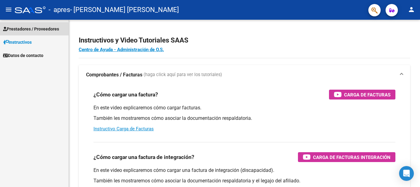
click at [27, 33] on link "Prestadores / Proveedores" at bounding box center [34, 28] width 69 height 13
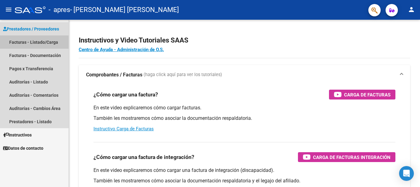
click at [31, 41] on link "Facturas - Listado/Carga" at bounding box center [34, 41] width 69 height 13
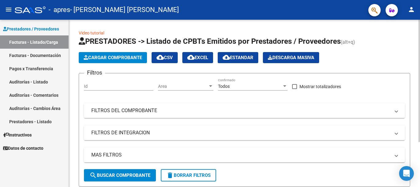
click at [101, 61] on button "Cargar Comprobante" at bounding box center [113, 57] width 68 height 11
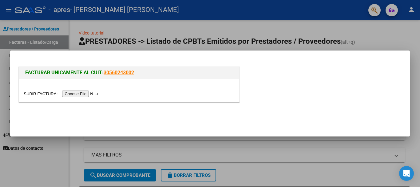
click at [92, 95] on input "file" at bounding box center [63, 93] width 78 height 6
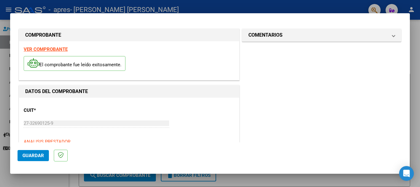
click at [167, 118] on div "27-32690125-9 Ingresar CUIT" at bounding box center [96, 122] width 145 height 9
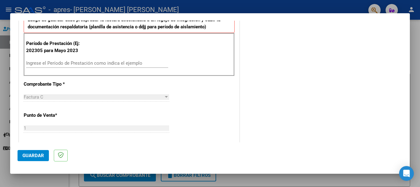
scroll to position [178, 0]
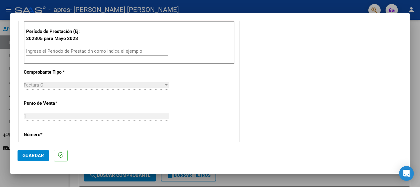
click at [159, 52] on input "Ingrese el Período de Prestación como indica el ejemplo" at bounding box center [97, 51] width 142 height 6
type input "202507"
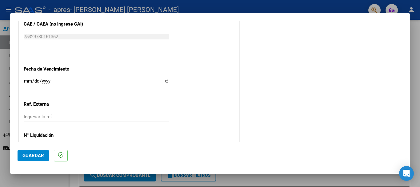
scroll to position [408, 0]
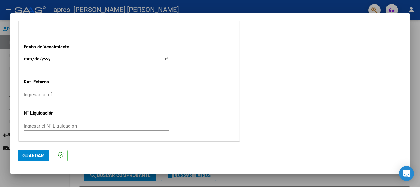
click at [168, 61] on app-form-text-field "Fecha de Vencimiento Ingresar la fecha" at bounding box center [99, 55] width 150 height 22
click at [166, 60] on input "Ingresar la fecha" at bounding box center [96, 61] width 145 height 10
type input "[DATE]"
click at [56, 93] on input "Ingresar la ref." at bounding box center [96, 95] width 145 height 6
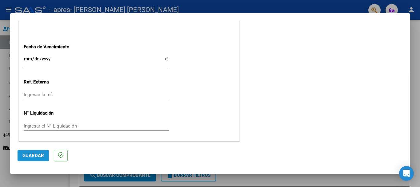
click at [36, 155] on span "Guardar" at bounding box center [33, 155] width 22 height 6
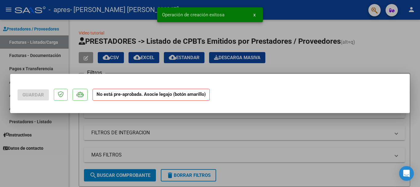
scroll to position [0, 0]
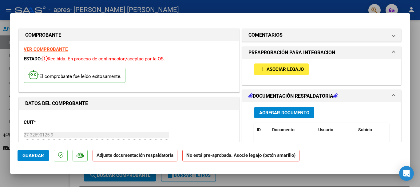
click at [276, 69] on span "Asociar Legajo" at bounding box center [284, 70] width 37 height 6
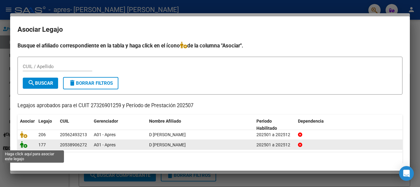
click at [23, 147] on icon at bounding box center [23, 144] width 7 height 7
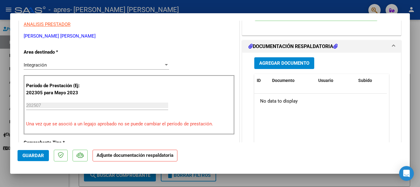
scroll to position [130, 0]
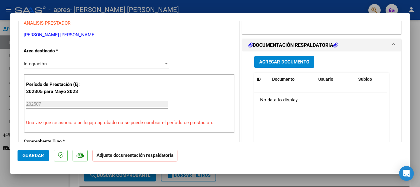
click at [290, 55] on div "Agregar Documento ID Documento Usuario Subido Acción No data to display 0 total…" at bounding box center [322, 112] width 144 height 123
click at [289, 63] on span "Agregar Documento" at bounding box center [284, 62] width 50 height 6
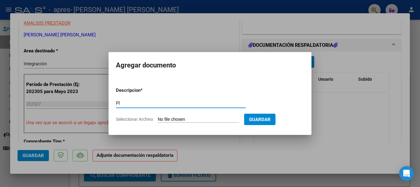
type input "P"
type input "Planilla de asistencia"
click at [233, 119] on input "Seleccionar Archivo" at bounding box center [198, 119] width 81 height 6
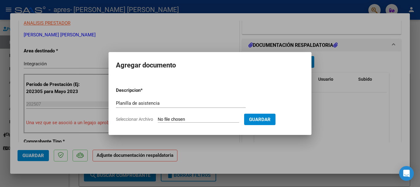
type input "C:\fakepath\Planilla de asistencia.pdf"
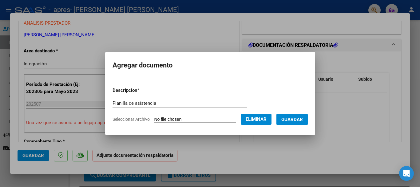
click at [293, 119] on span "Guardar" at bounding box center [292, 119] width 22 height 6
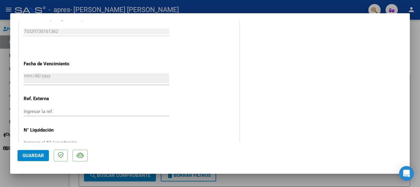
scroll to position [429, 0]
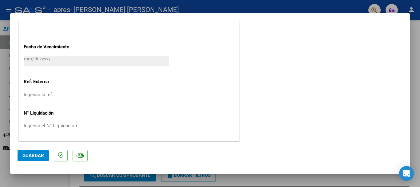
click at [31, 154] on span "Guardar" at bounding box center [33, 155] width 22 height 6
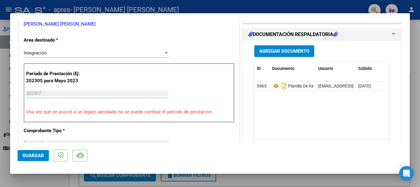
scroll to position [0, 0]
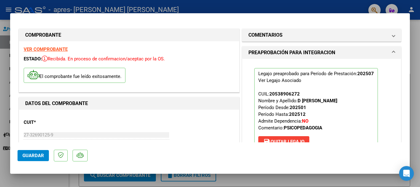
click at [416, 39] on div at bounding box center [210, 93] width 420 height 187
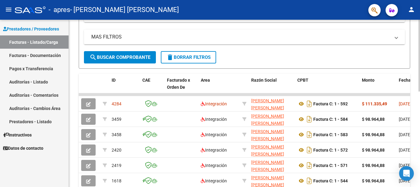
scroll to position [119, 0]
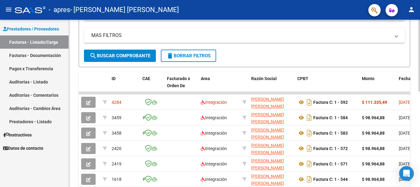
click at [420, 111] on div at bounding box center [419, 108] width 2 height 72
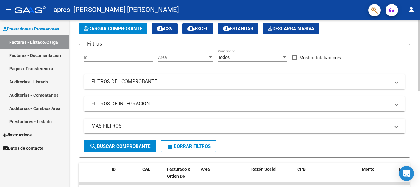
scroll to position [0, 0]
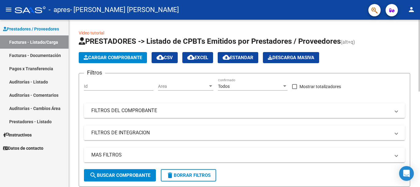
click at [114, 62] on button "Cargar Comprobante" at bounding box center [113, 57] width 68 height 11
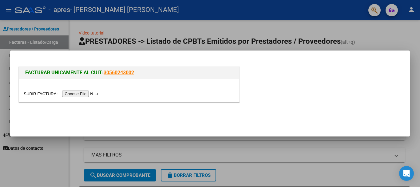
click at [92, 94] on input "file" at bounding box center [63, 93] width 78 height 6
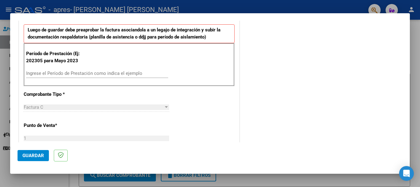
scroll to position [168, 0]
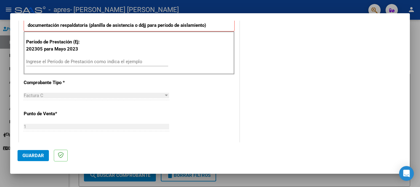
click at [101, 61] on input "Ingrese el Período de Prestación como indica el ejemplo" at bounding box center [97, 62] width 142 height 6
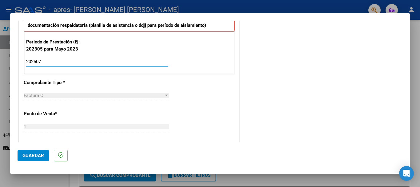
type input "202507"
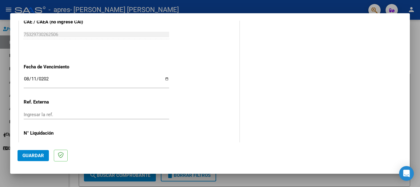
type input "[DATE]"
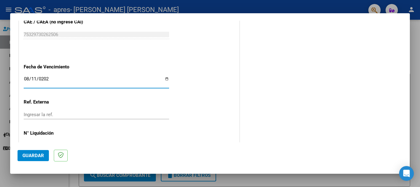
click at [39, 153] on span "Guardar" at bounding box center [33, 155] width 22 height 6
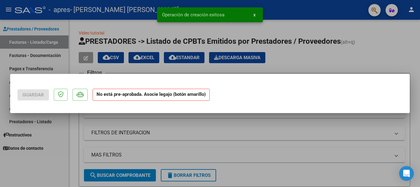
scroll to position [0, 0]
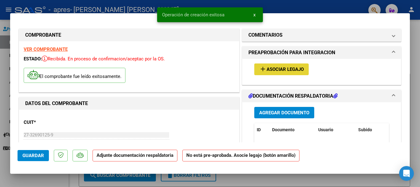
click at [274, 67] on span "Asociar Legajo" at bounding box center [284, 70] width 37 height 6
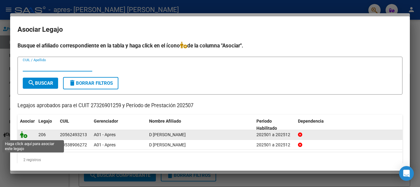
click at [23, 136] on icon at bounding box center [23, 134] width 7 height 7
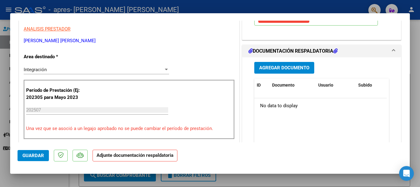
scroll to position [127, 0]
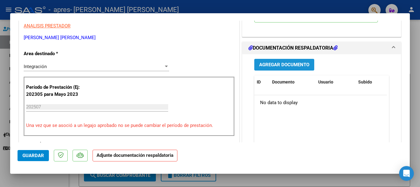
click at [290, 65] on span "Agregar Documento" at bounding box center [284, 65] width 50 height 6
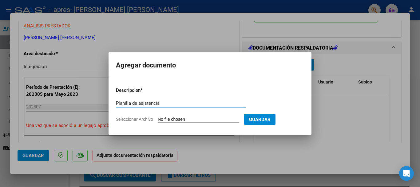
type input "Planilla de asistencia"
click at [172, 119] on input "Seleccionar Archivo" at bounding box center [198, 119] width 81 height 6
type input "C:\fakepath\Planilla de asistencia.pdf"
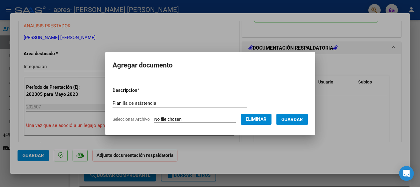
click at [298, 114] on button "Guardar" at bounding box center [291, 118] width 31 height 11
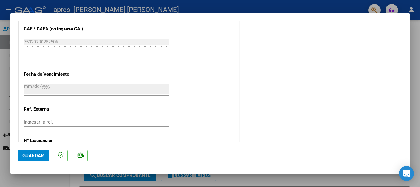
scroll to position [429, 0]
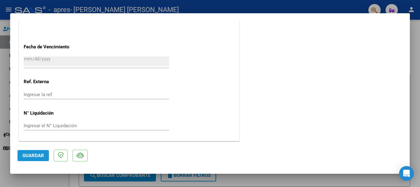
click at [34, 156] on span "Guardar" at bounding box center [33, 155] width 22 height 6
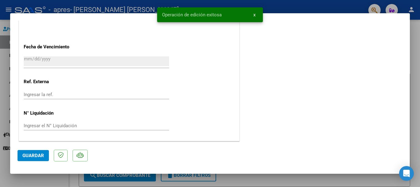
click at [412, 61] on div at bounding box center [210, 93] width 420 height 187
type input "$ 0,00"
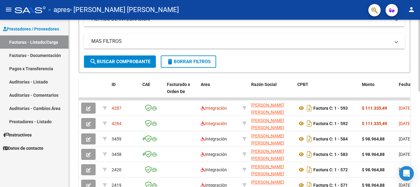
scroll to position [115, 0]
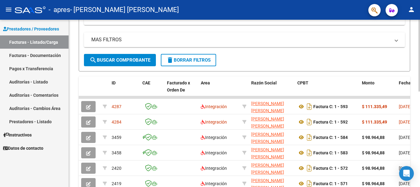
click at [420, 109] on div at bounding box center [419, 106] width 2 height 72
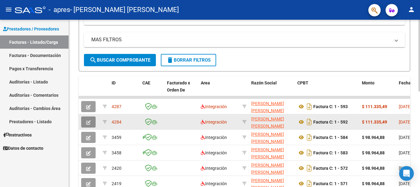
click at [91, 121] on button "button" at bounding box center [88, 121] width 14 height 11
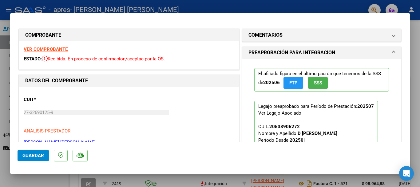
click at [419, 32] on div at bounding box center [210, 93] width 420 height 187
type input "$ 0,00"
